Goal: Task Accomplishment & Management: Use online tool/utility

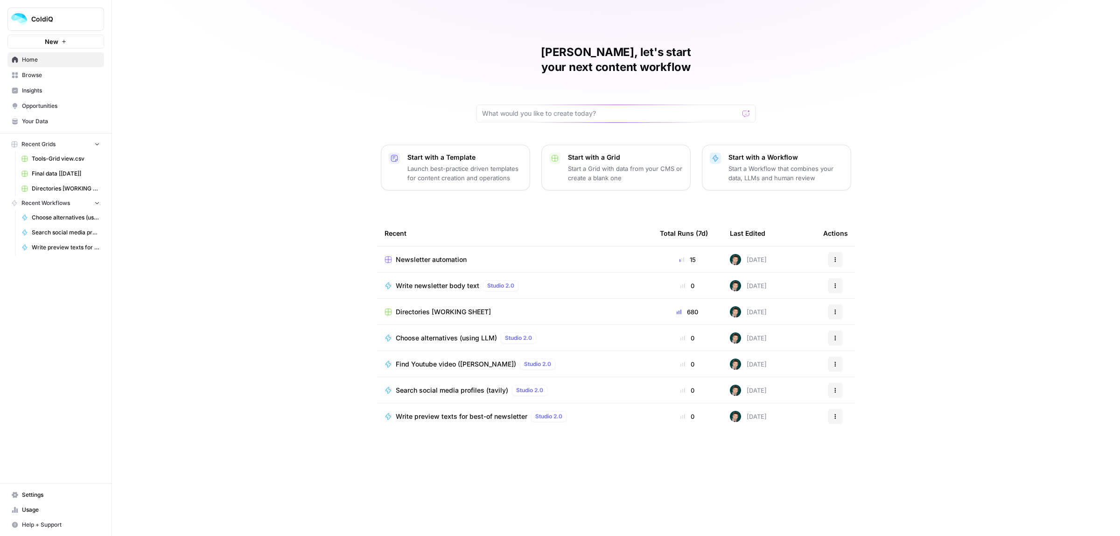
click at [426, 307] on span "Directories [WORKING SHEET]" at bounding box center [443, 311] width 95 height 9
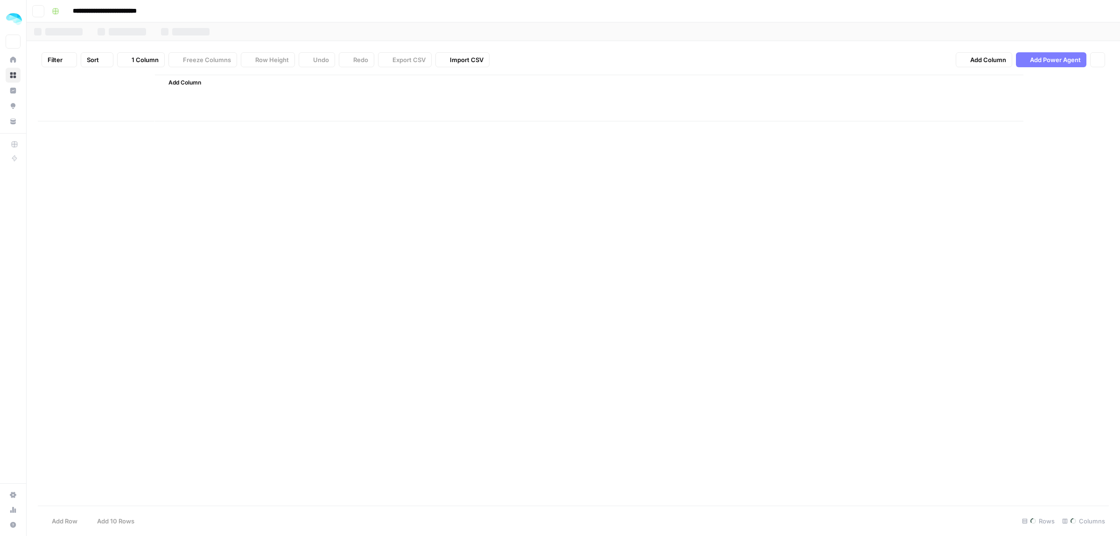
type input "**********"
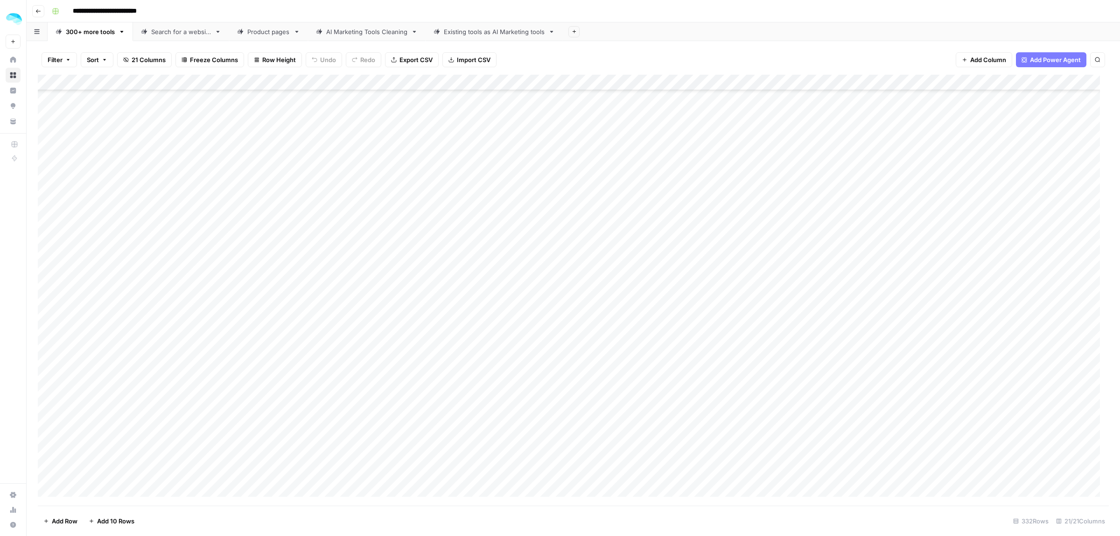
scroll to position [7667, 0]
click at [92, 518] on icon "button" at bounding box center [92, 521] width 6 height 6
click at [146, 244] on div "Add Column" at bounding box center [573, 290] width 1071 height 431
click at [145, 271] on div "Add Column" at bounding box center [573, 290] width 1071 height 431
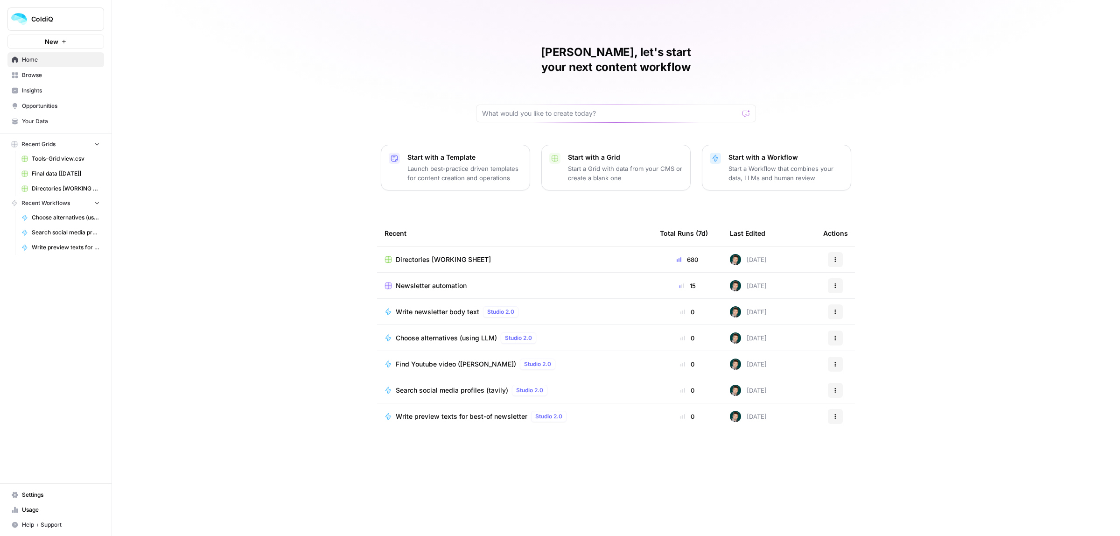
click at [446, 255] on span "Directories [WORKING SHEET]" at bounding box center [443, 259] width 95 height 9
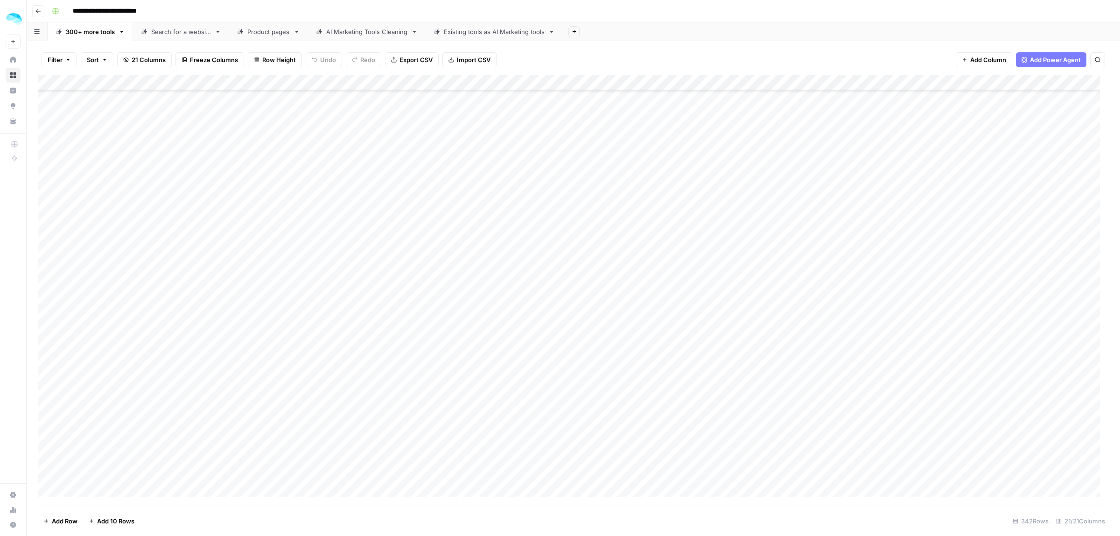
scroll to position [7909, 0]
click at [144, 300] on div "Add Column" at bounding box center [573, 290] width 1071 height 431
click at [123, 319] on div "Add Column" at bounding box center [573, 290] width 1071 height 431
click at [110, 304] on div "Add Column" at bounding box center [573, 290] width 1071 height 431
click at [108, 325] on div "Add Column" at bounding box center [573, 290] width 1071 height 431
